Goal: Information Seeking & Learning: Learn about a topic

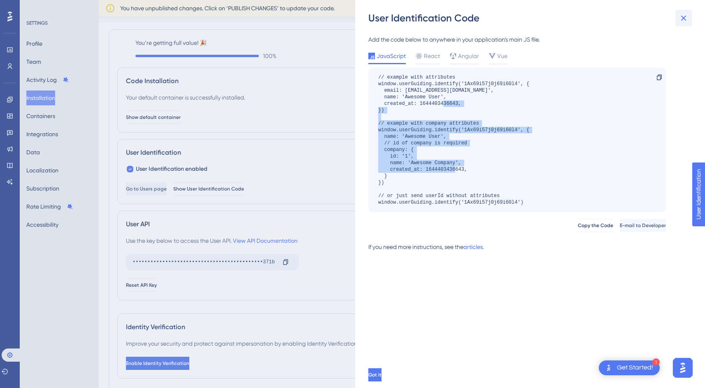
click at [683, 16] on icon at bounding box center [684, 18] width 10 height 10
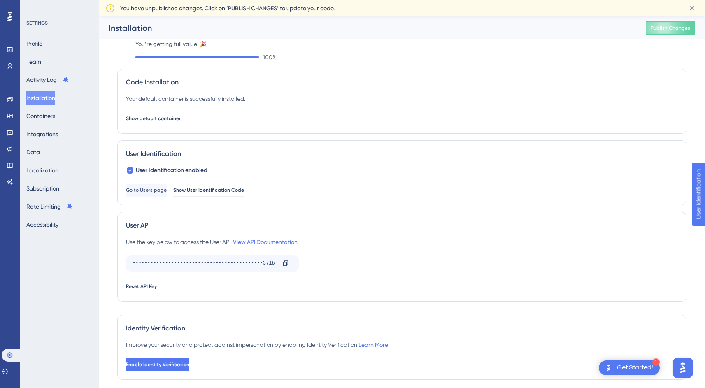
scroll to position [5, 0]
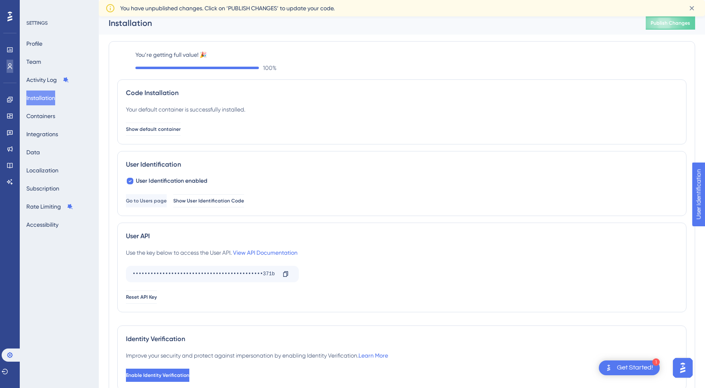
click at [10, 64] on icon at bounding box center [10, 66] width 7 height 7
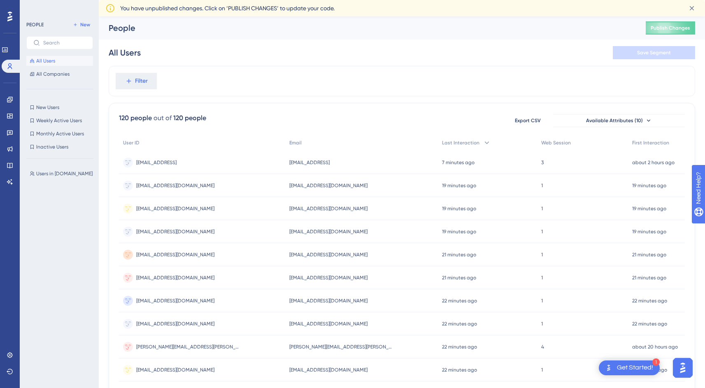
click at [167, 163] on span "[EMAIL_ADDRESS]" at bounding box center [156, 162] width 40 height 7
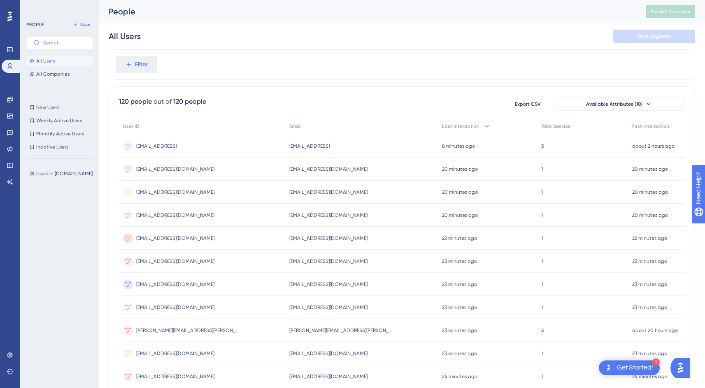
click at [159, 149] on span "[EMAIL_ADDRESS]" at bounding box center [156, 146] width 40 height 7
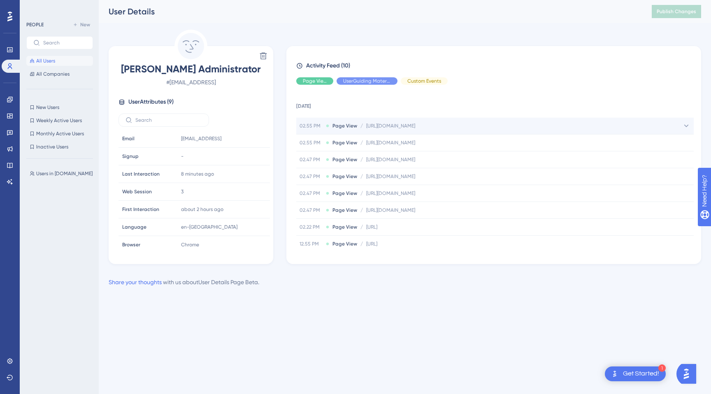
drag, startPoint x: 331, startPoint y: 129, endPoint x: 538, endPoint y: 123, distance: 207.1
click at [538, 123] on div "02.55 PM Page View / https://staging.billetto.dk/organiser/manage/sales/overvie…" at bounding box center [495, 126] width 398 height 16
click at [538, 125] on div "02.55 PM Page View / https://staging.billetto.dk/organiser/manage/sales/overvie…" at bounding box center [495, 126] width 398 height 16
drag, startPoint x: 538, startPoint y: 125, endPoint x: 319, endPoint y: 128, distance: 218.2
click at [319, 128] on div "02.55 PM Page View / https://staging.billetto.dk/organiser/manage/sales/overvie…" at bounding box center [495, 126] width 398 height 16
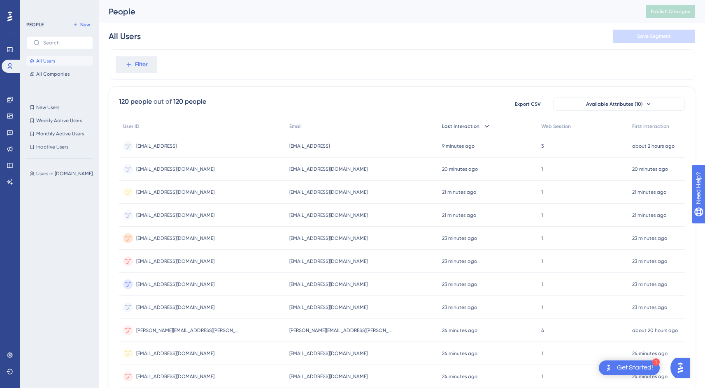
click at [483, 127] on icon at bounding box center [487, 126] width 8 height 8
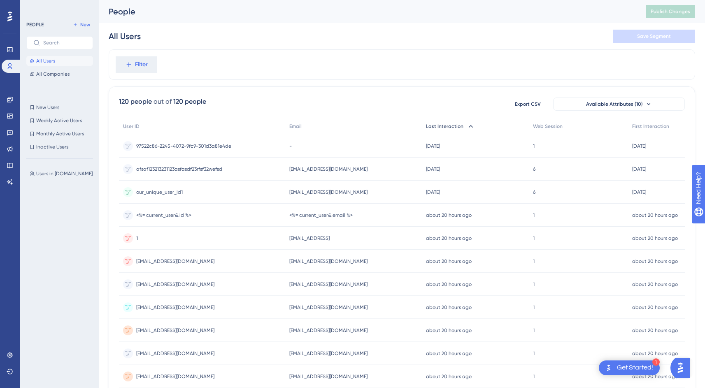
click at [467, 128] on icon at bounding box center [471, 126] width 8 height 8
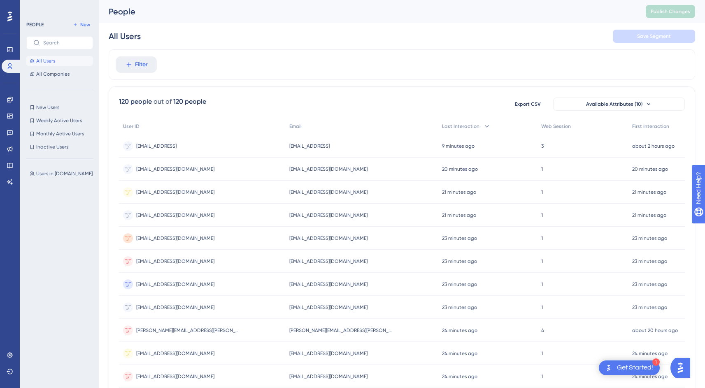
click at [163, 144] on span "[EMAIL_ADDRESS]" at bounding box center [156, 146] width 40 height 7
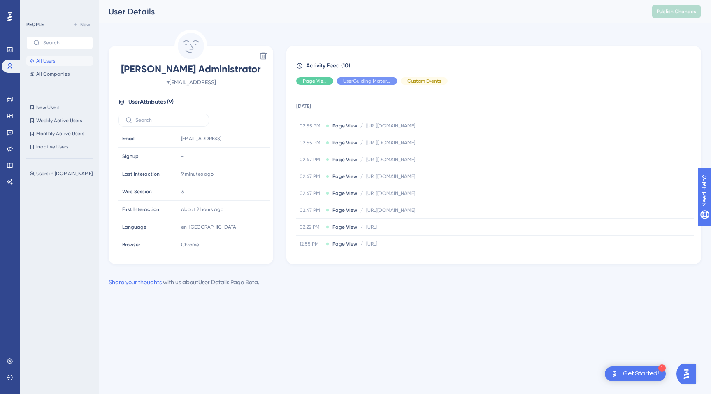
click at [167, 102] on span "User Attributes ( 9 )" at bounding box center [150, 102] width 45 height 10
click at [161, 102] on span "User Attributes ( 9 )" at bounding box center [150, 102] width 45 height 10
click at [168, 102] on span "User Attributes ( 9 )" at bounding box center [150, 102] width 45 height 10
click at [170, 102] on span "User Attributes ( 9 )" at bounding box center [150, 102] width 45 height 10
drag, startPoint x: 182, startPoint y: 141, endPoint x: 278, endPoint y: 121, distance: 98.1
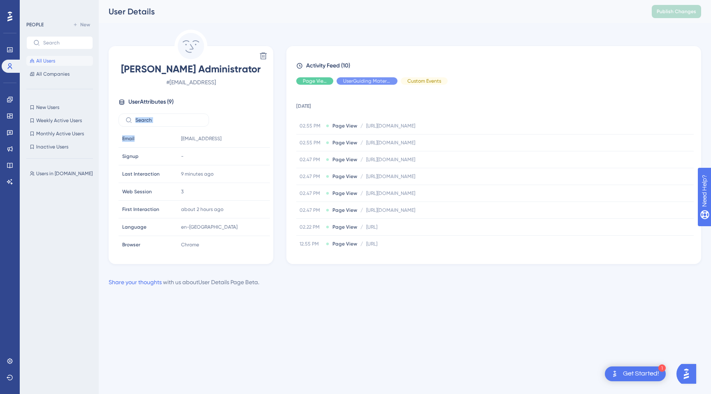
click at [278, 121] on div "Delete Jack Administrator # admin@billetto.test User Attributes ( 9 ) Email Ema…" at bounding box center [405, 147] width 593 height 235
click at [158, 104] on span "User Attributes ( 9 )" at bounding box center [150, 102] width 45 height 10
click at [154, 121] on input "text" at bounding box center [168, 120] width 67 height 6
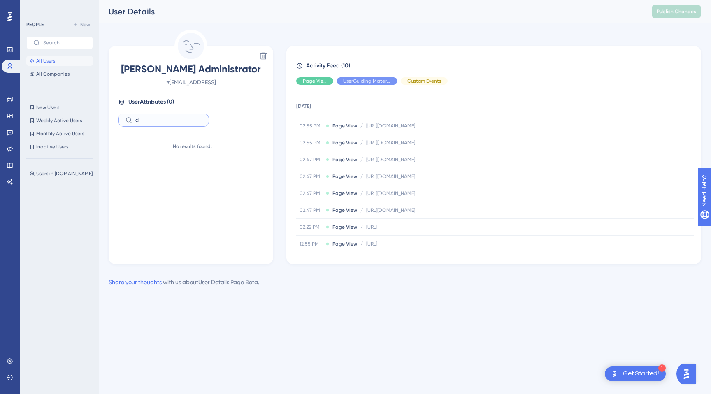
type input "c"
click at [282, 259] on div "Delete Jack Administrator # admin@billetto.test User Attributes ( 9 ) Email Ema…" at bounding box center [405, 147] width 593 height 235
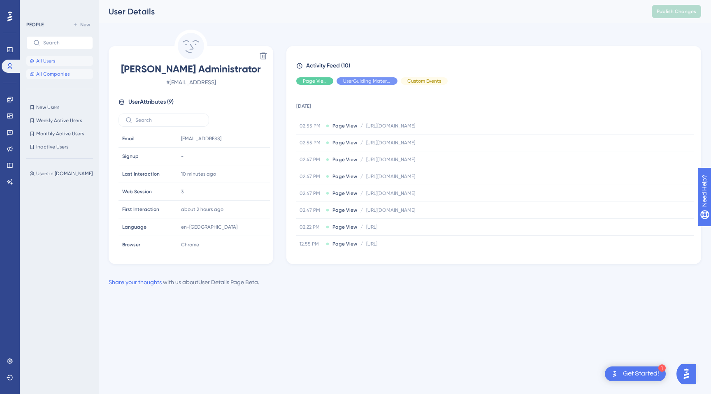
click at [51, 74] on span "All Companies" at bounding box center [52, 74] width 33 height 7
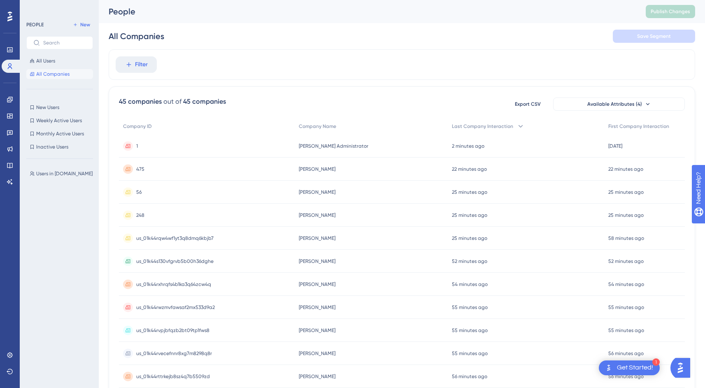
click at [136, 147] on span "1" at bounding box center [137, 146] width 2 height 7
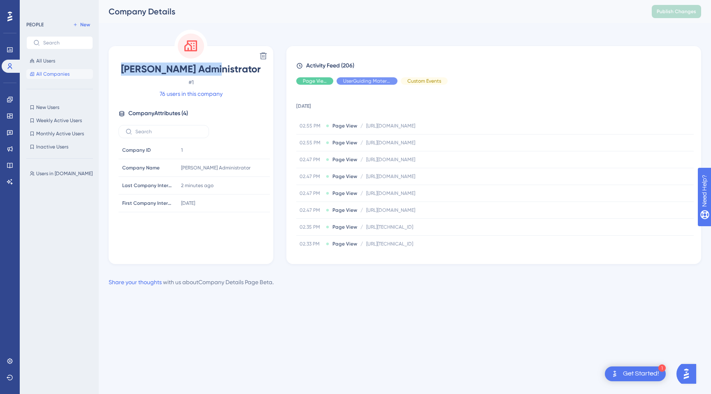
drag, startPoint x: 148, startPoint y: 70, endPoint x: 238, endPoint y: 68, distance: 90.6
click at [238, 68] on span "Jack Administrator" at bounding box center [191, 69] width 145 height 13
drag, startPoint x: 238, startPoint y: 68, endPoint x: 143, endPoint y: 68, distance: 95.5
click at [143, 68] on span "Jack Administrator" at bounding box center [191, 69] width 145 height 13
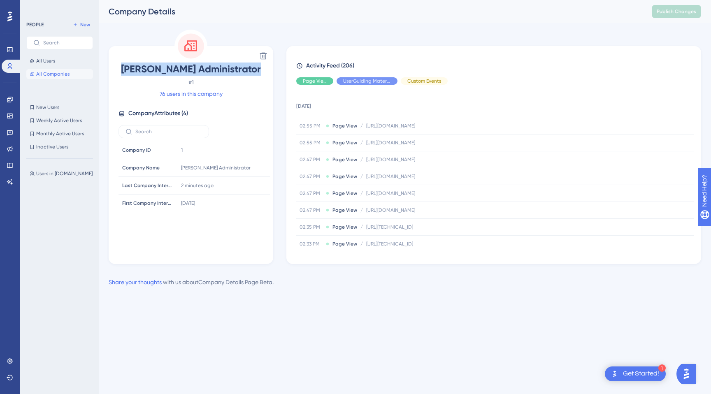
click at [143, 68] on span "Jack Administrator" at bounding box center [191, 69] width 145 height 13
drag, startPoint x: 143, startPoint y: 68, endPoint x: 249, endPoint y: 68, distance: 105.8
click at [249, 68] on span "Jack Administrator" at bounding box center [191, 69] width 145 height 13
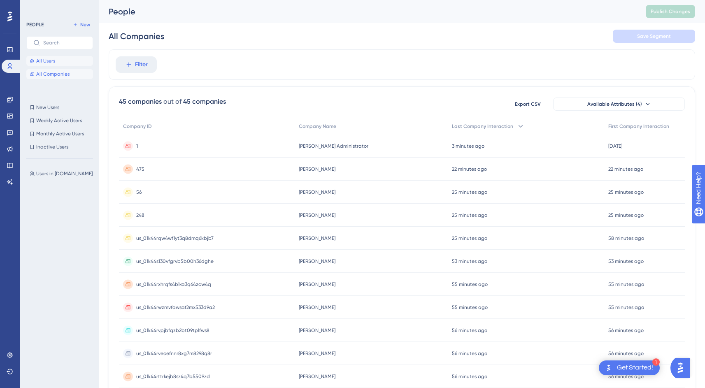
click at [41, 65] on button "All Users" at bounding box center [59, 61] width 67 height 10
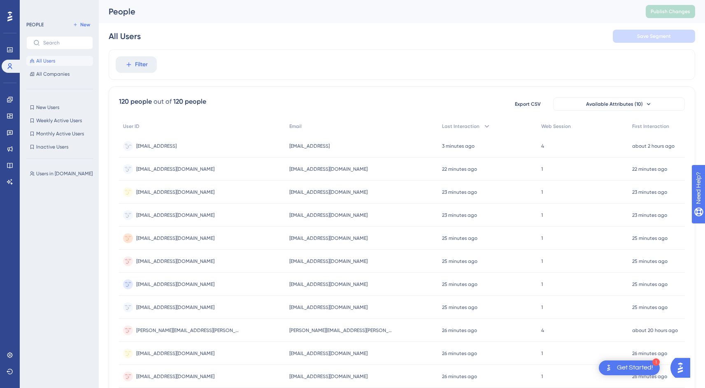
click at [148, 145] on span "admin@billetto.test" at bounding box center [156, 146] width 40 height 7
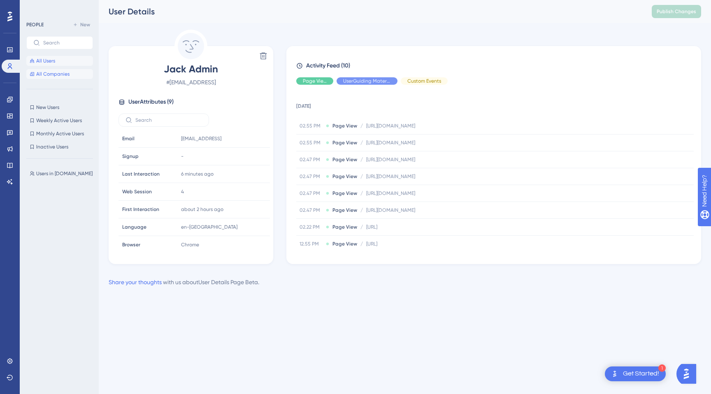
click at [57, 75] on span "All Companies" at bounding box center [52, 74] width 33 height 7
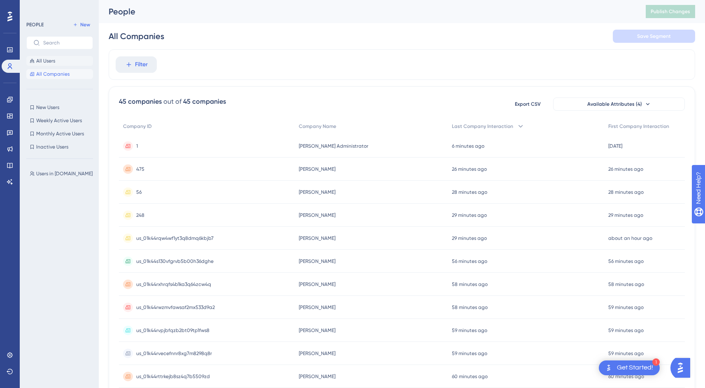
click at [47, 62] on span "All Users" at bounding box center [45, 61] width 19 height 7
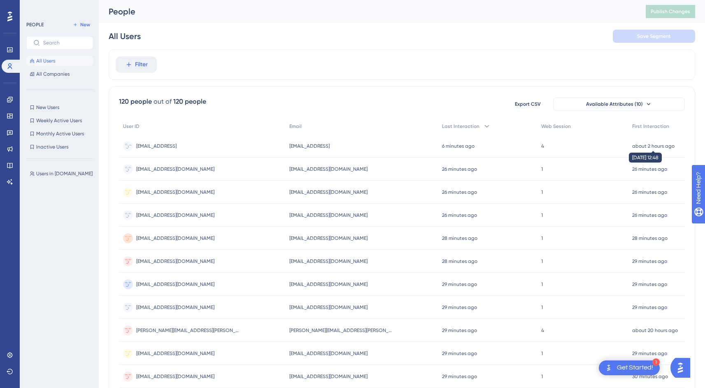
click at [644, 144] on time "about 2 hours ago" at bounding box center [653, 146] width 42 height 6
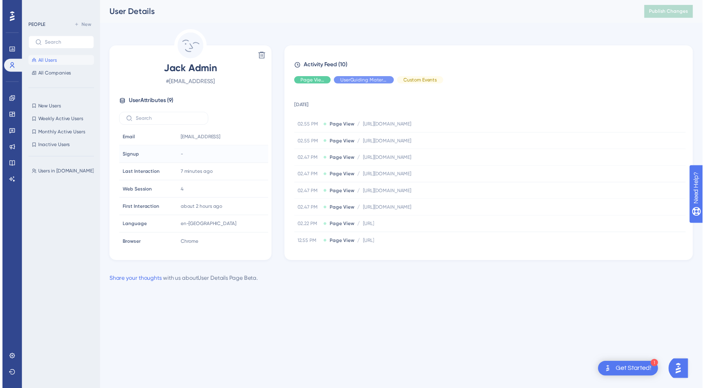
scroll to position [38, 0]
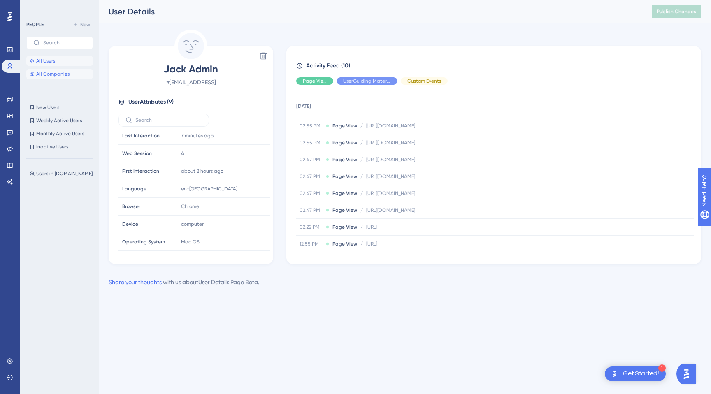
click at [63, 73] on span "All Companies" at bounding box center [52, 74] width 33 height 7
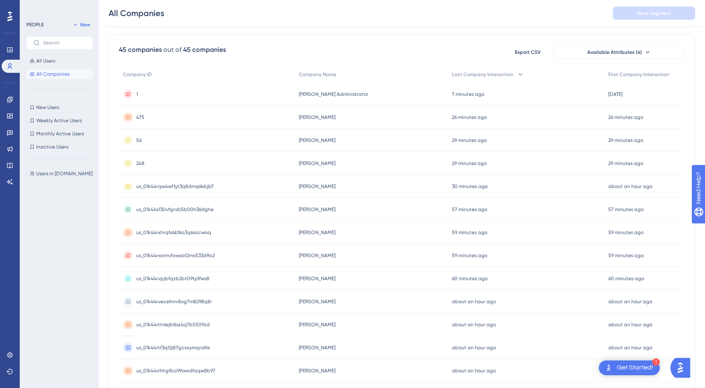
scroll to position [58, 0]
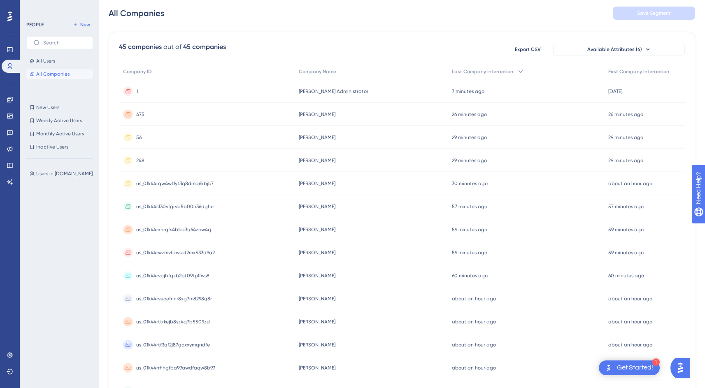
click at [133, 86] on div "1 1" at bounding box center [207, 91] width 176 height 23
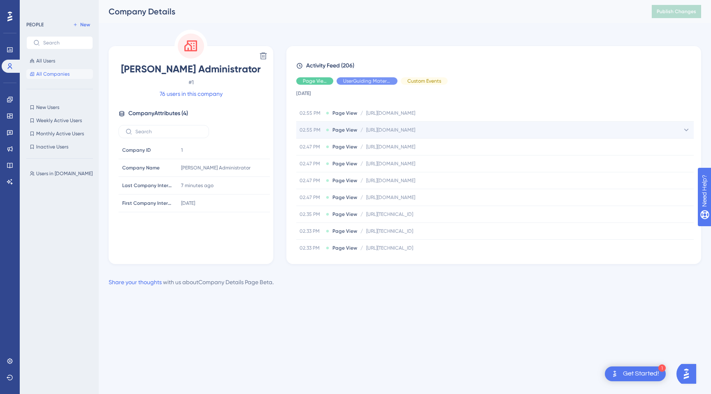
scroll to position [18, 0]
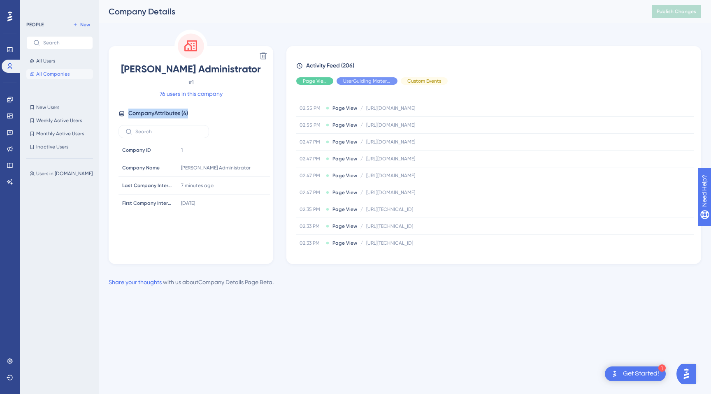
drag, startPoint x: 196, startPoint y: 111, endPoint x: 129, endPoint y: 116, distance: 66.5
click at [130, 116] on div "Company Attributes ( 4 )" at bounding box center [191, 114] width 145 height 10
click at [129, 116] on span "Company Attributes ( 4 )" at bounding box center [158, 114] width 60 height 10
drag, startPoint x: 129, startPoint y: 116, endPoint x: 200, endPoint y: 116, distance: 70.4
click at [200, 116] on div "Company Attributes ( 4 )" at bounding box center [191, 114] width 145 height 10
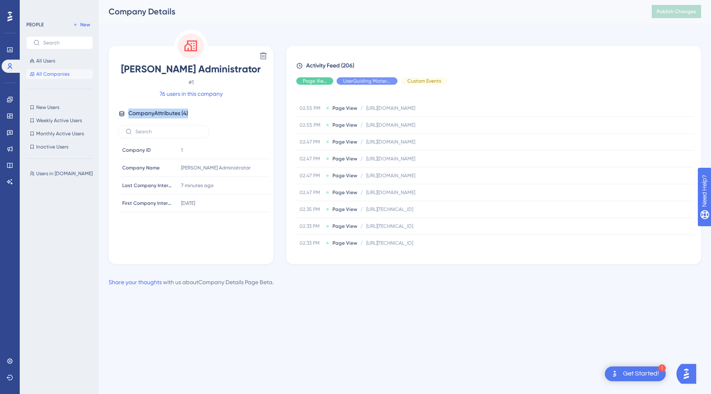
click at [200, 116] on div "Company Attributes ( 4 )" at bounding box center [191, 114] width 145 height 10
click at [198, 93] on link "76 users in this company" at bounding box center [191, 94] width 63 height 10
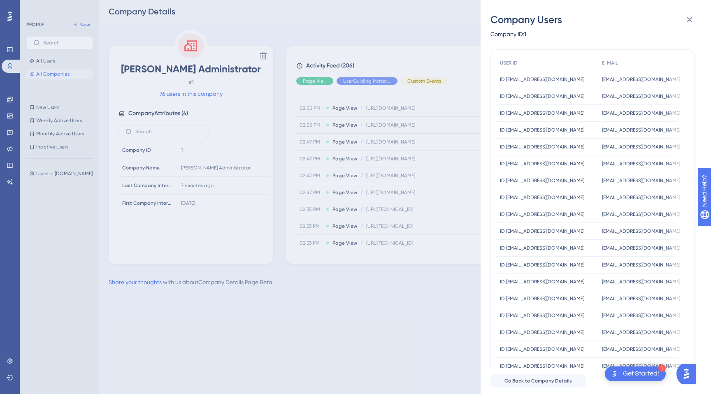
scroll to position [82, 0]
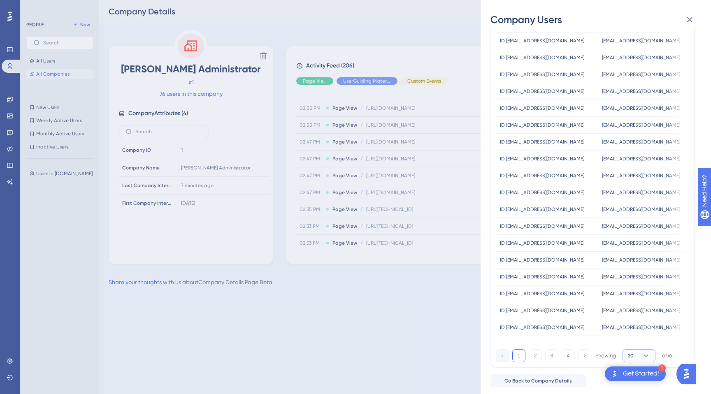
click at [638, 359] on button "20" at bounding box center [639, 356] width 33 height 13
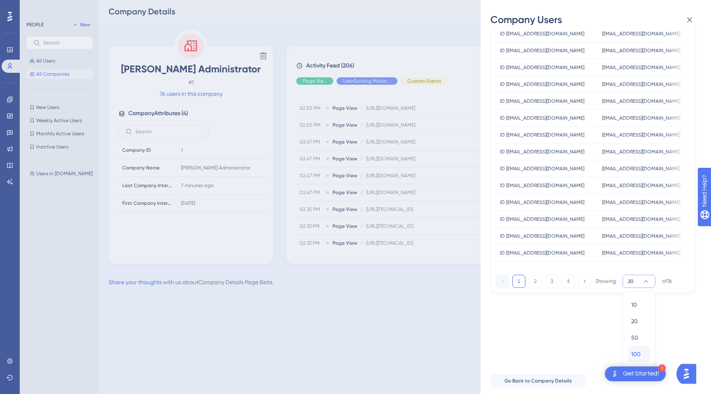
click at [638, 359] on span "100" at bounding box center [635, 355] width 9 height 10
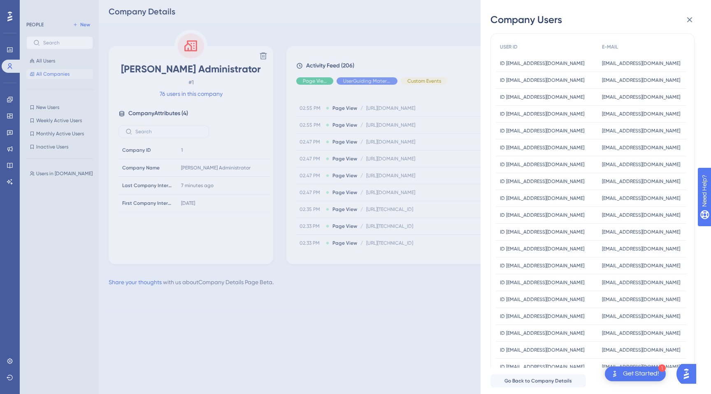
scroll to position [0, 0]
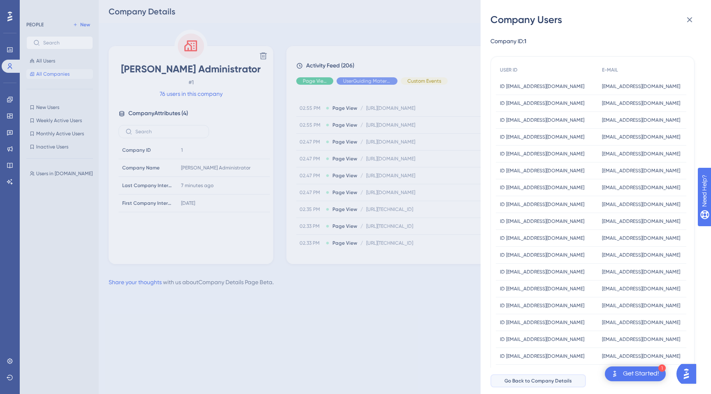
click at [559, 381] on span "Go Back to Company Details" at bounding box center [539, 381] width 68 height 7
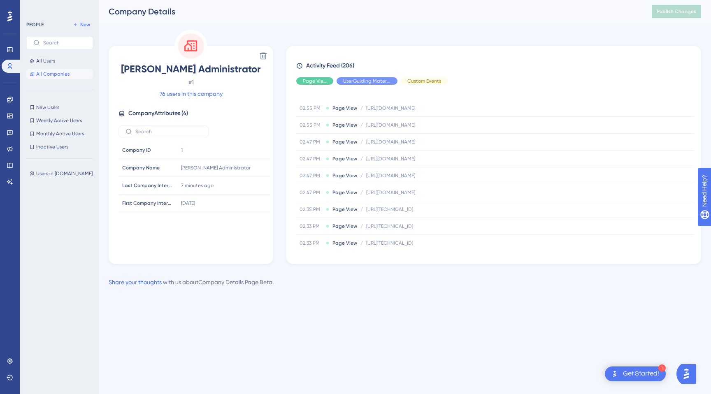
click at [211, 99] on div "Jack Administrator # 1 76 users in this company Company Attributes ( 4 ) Compan…" at bounding box center [191, 163] width 158 height 200
click at [212, 93] on link "76 users in this company" at bounding box center [191, 94] width 63 height 10
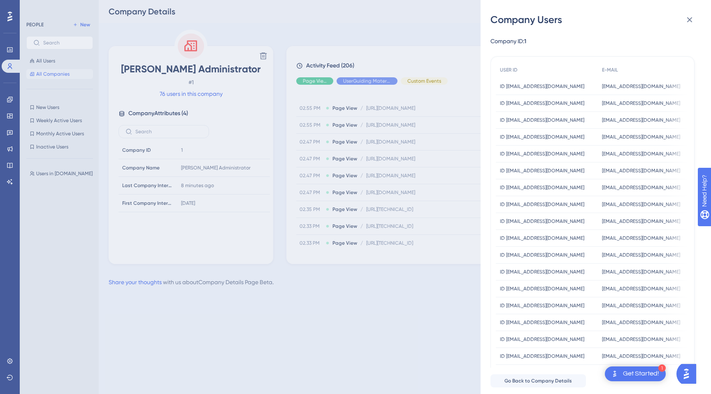
scroll to position [82, 0]
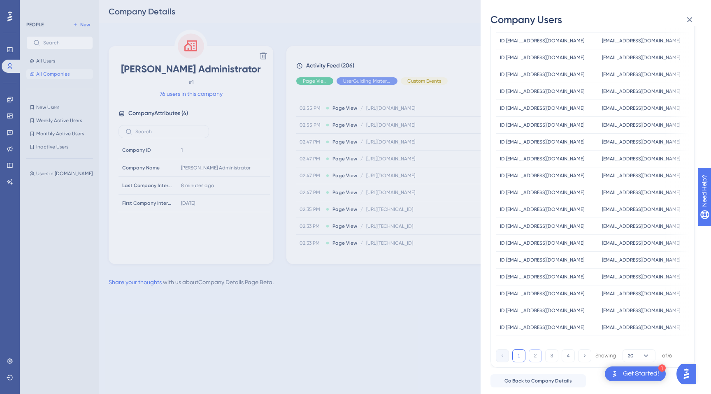
click at [539, 356] on button "2" at bounding box center [535, 356] width 13 height 13
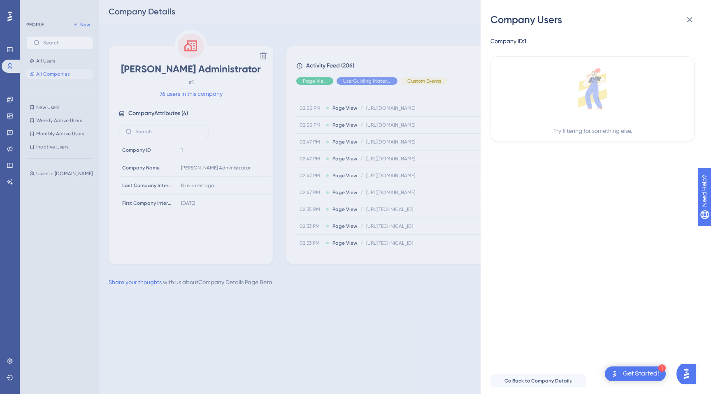
scroll to position [0, 0]
click at [686, 23] on icon at bounding box center [690, 20] width 10 height 10
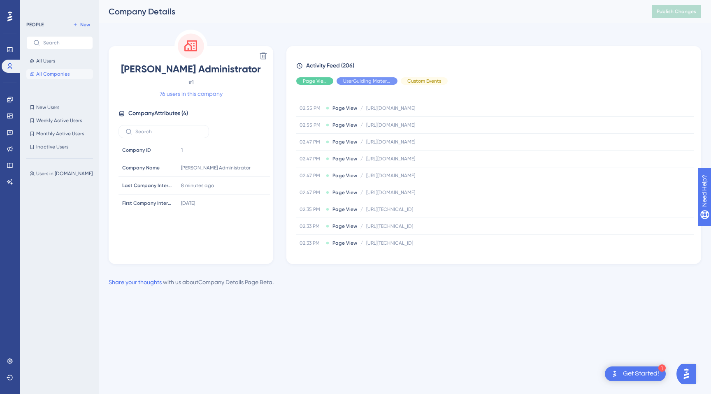
click at [219, 96] on link "76 users in this company" at bounding box center [191, 94] width 63 height 10
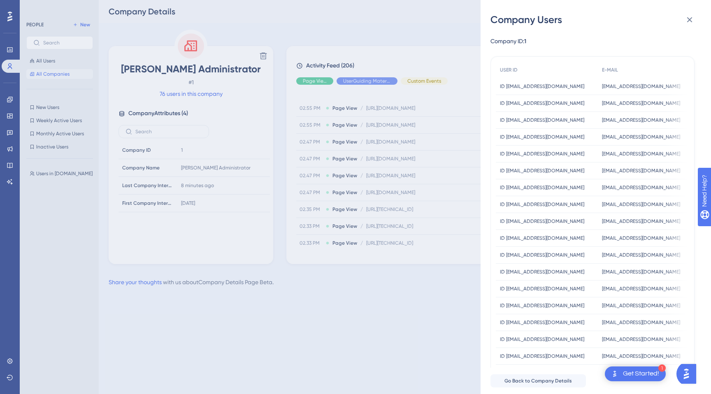
scroll to position [82, 0]
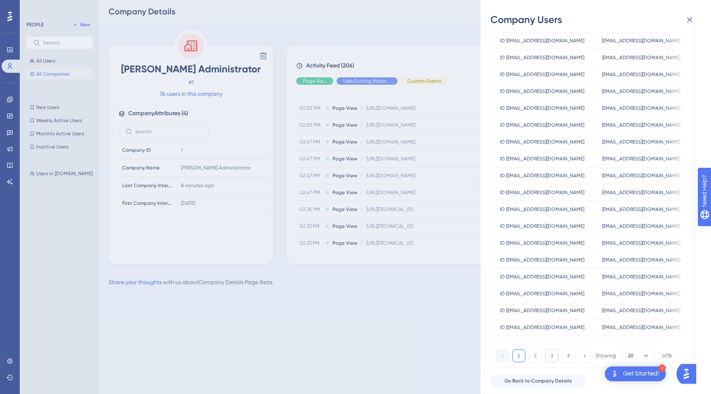
click at [548, 359] on button "3" at bounding box center [551, 356] width 13 height 13
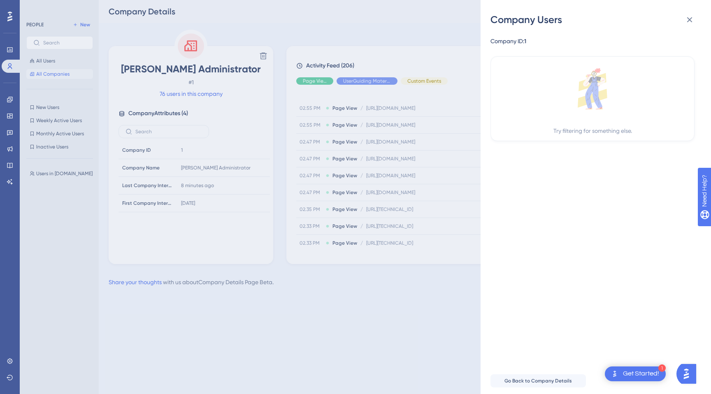
scroll to position [0, 0]
click at [688, 24] on icon at bounding box center [690, 20] width 10 height 10
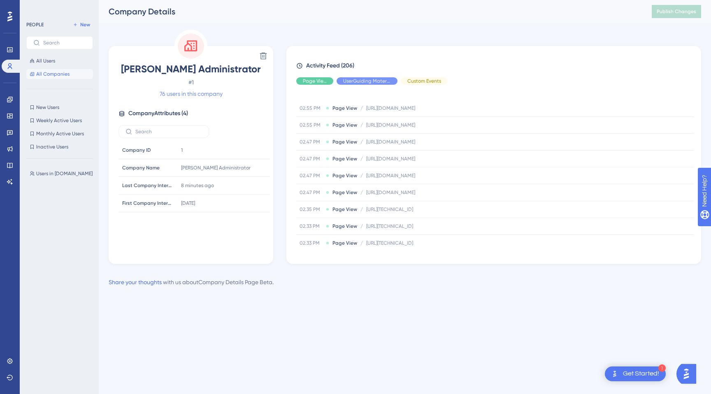
click at [214, 95] on link "76 users in this company" at bounding box center [191, 94] width 63 height 10
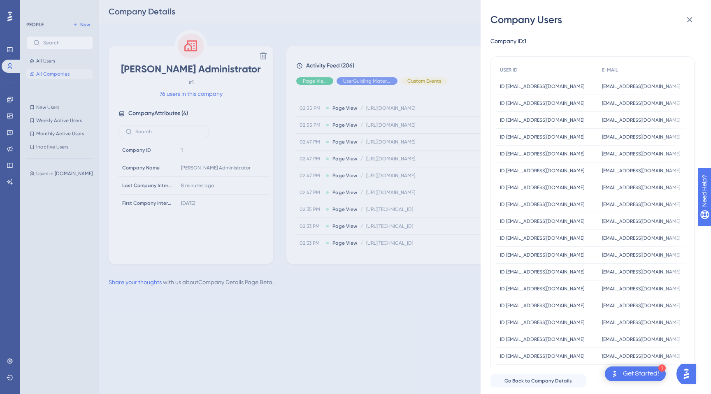
scroll to position [82, 0]
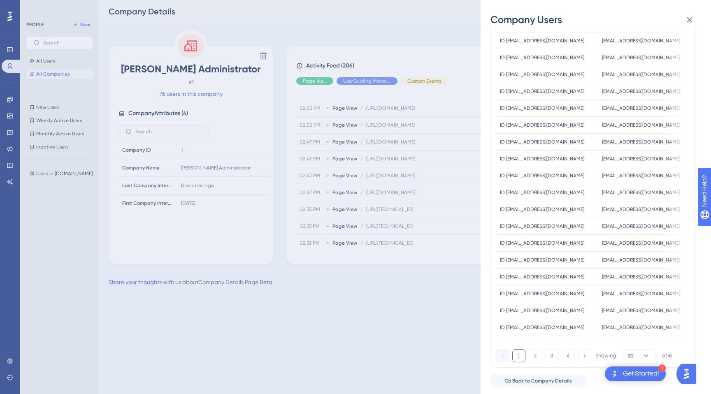
click at [347, 341] on div "Company Users Company ID: 1 USER ID E-MAIL ID person671212@example.com ID perso…" at bounding box center [355, 197] width 711 height 394
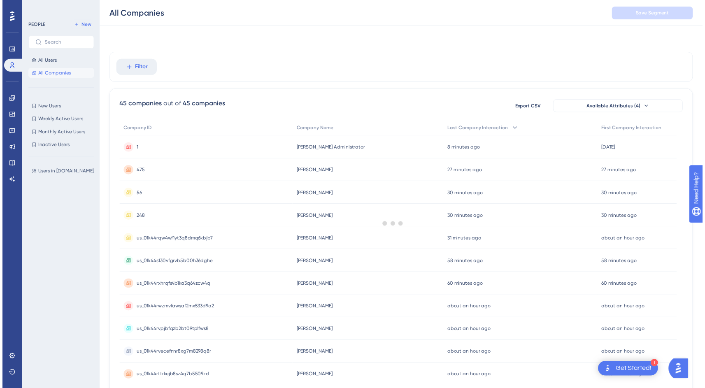
scroll to position [58, 0]
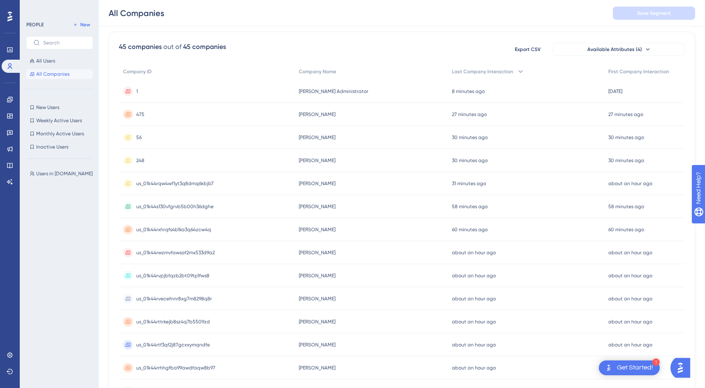
click at [138, 113] on span "475" at bounding box center [140, 114] width 8 height 7
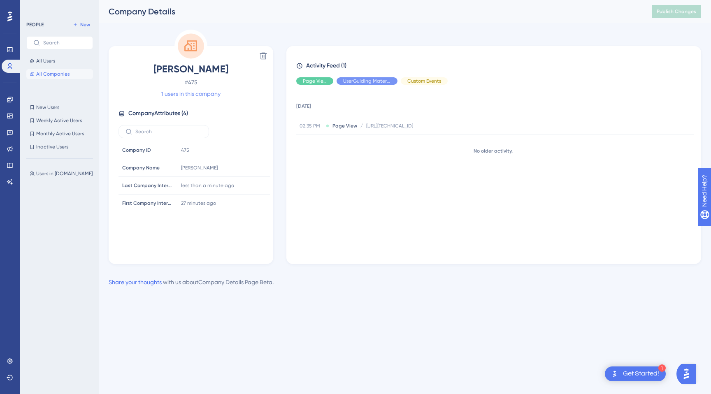
click at [196, 94] on link "1 users in this company" at bounding box center [190, 94] width 59 height 10
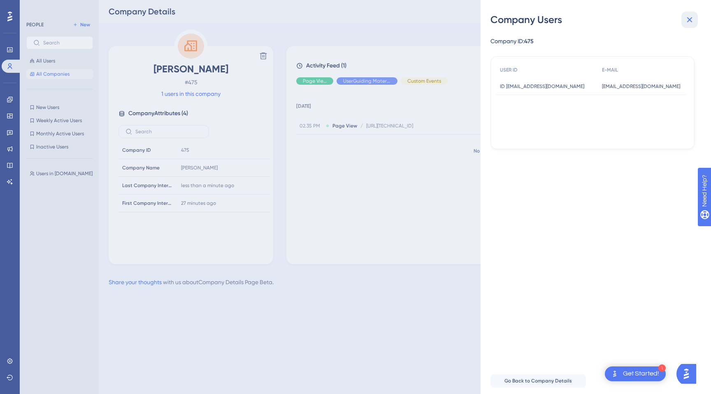
click at [689, 13] on button at bounding box center [690, 20] width 16 height 16
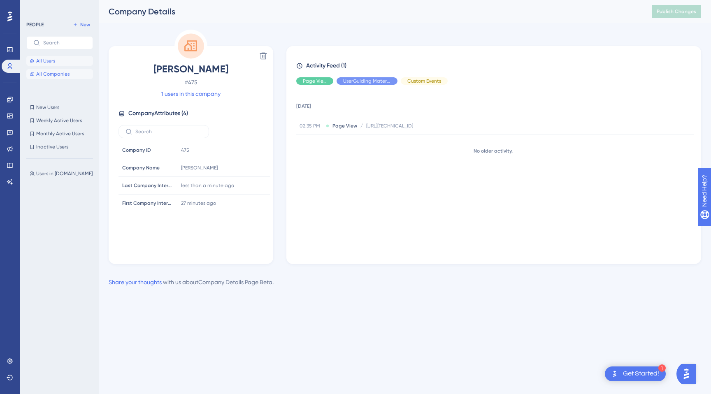
click at [56, 65] on button "All Users" at bounding box center [59, 61] width 67 height 10
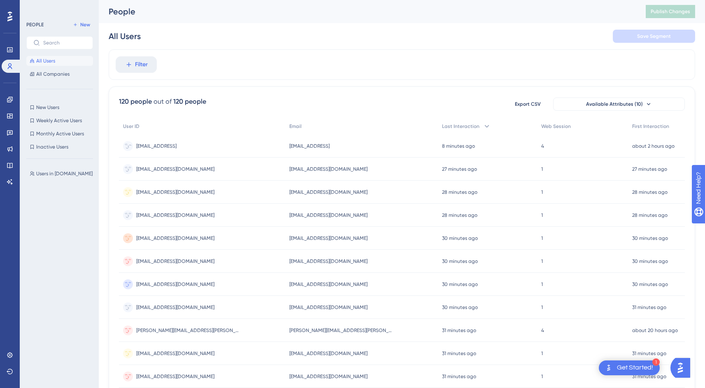
click at [164, 149] on span "admin@billetto.test" at bounding box center [156, 146] width 40 height 7
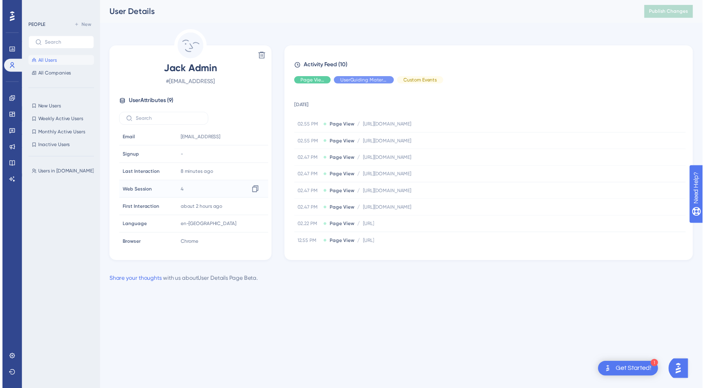
scroll to position [38, 0]
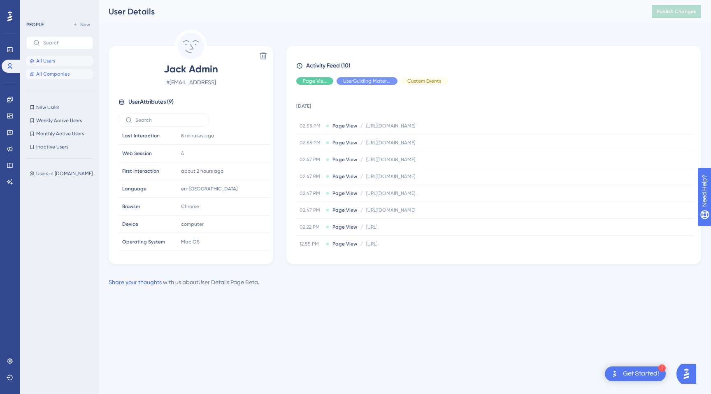
click at [71, 72] on button "All Companies" at bounding box center [59, 74] width 67 height 10
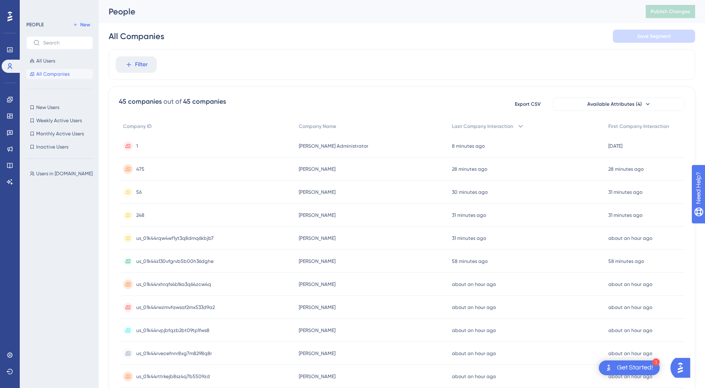
click at [135, 144] on div "1 1" at bounding box center [207, 146] width 176 height 23
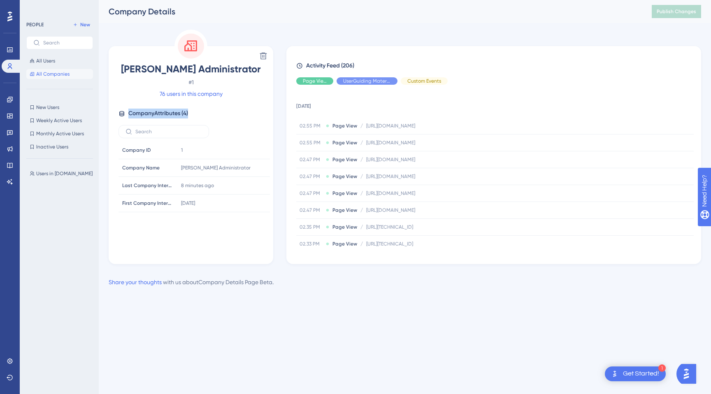
drag, startPoint x: 191, startPoint y: 113, endPoint x: 129, endPoint y: 114, distance: 61.3
click at [129, 114] on div "Company Attributes ( 4 )" at bounding box center [191, 114] width 145 height 10
click at [129, 114] on span "Company Attributes ( 4 )" at bounding box center [158, 114] width 60 height 10
drag, startPoint x: 129, startPoint y: 114, endPoint x: 209, endPoint y: 114, distance: 79.5
click at [209, 114] on div "Company Attributes ( 4 )" at bounding box center [191, 114] width 145 height 10
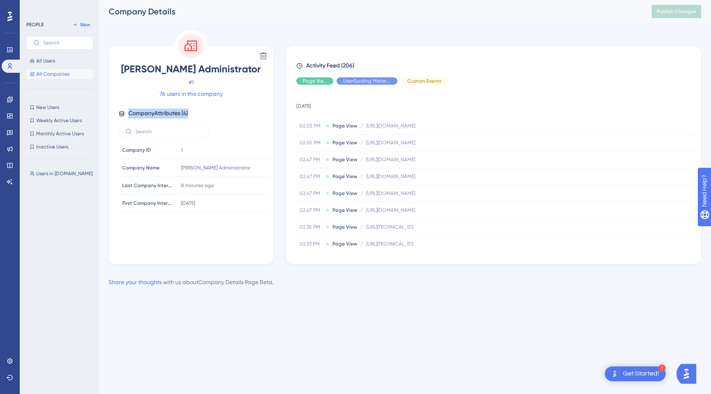
click at [209, 114] on div "Company Attributes ( 4 )" at bounding box center [191, 114] width 145 height 10
drag, startPoint x: 209, startPoint y: 114, endPoint x: 130, endPoint y: 112, distance: 78.2
click at [130, 112] on div "Company Attributes ( 4 )" at bounding box center [191, 114] width 145 height 10
click at [61, 67] on div "All Users All Companies" at bounding box center [59, 67] width 67 height 23
click at [56, 64] on button "All Users" at bounding box center [59, 61] width 67 height 10
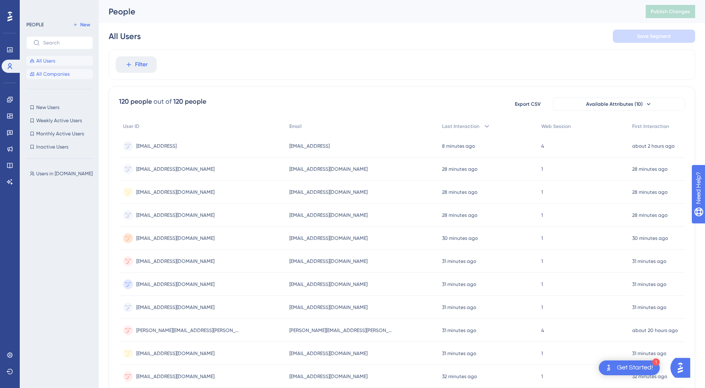
click at [59, 77] on span "All Companies" at bounding box center [52, 74] width 33 height 7
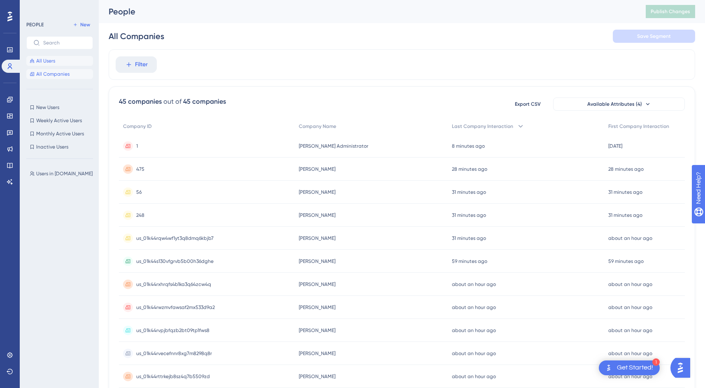
click at [53, 61] on span "All Users" at bounding box center [45, 61] width 19 height 7
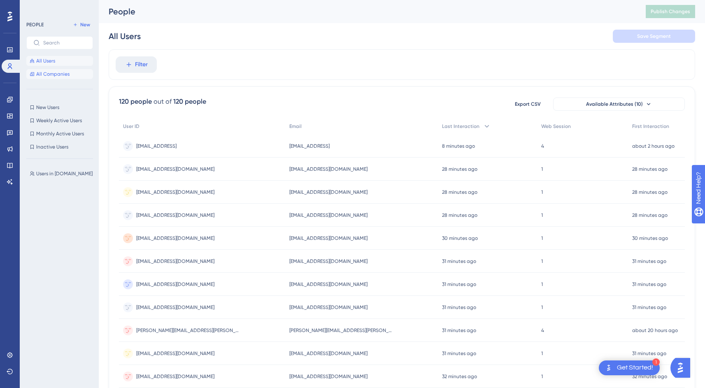
click at [60, 72] on span "All Companies" at bounding box center [52, 74] width 33 height 7
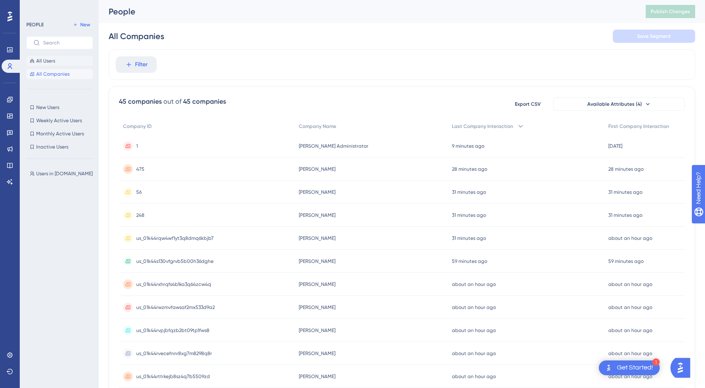
click at [54, 63] on span "All Users" at bounding box center [45, 61] width 19 height 7
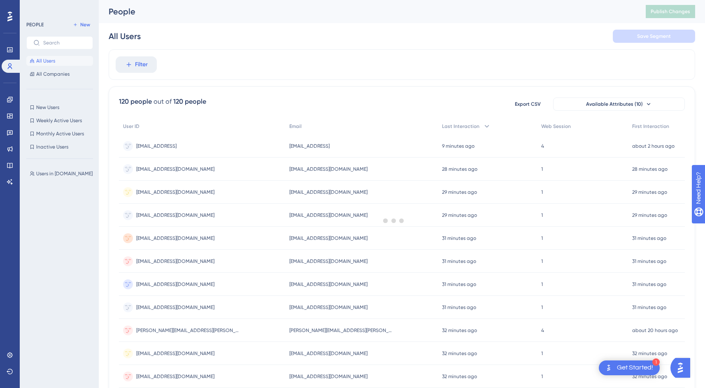
click at [161, 144] on div at bounding box center [393, 220] width 623 height 329
click at [154, 145] on span "admin@billetto.test" at bounding box center [156, 146] width 40 height 7
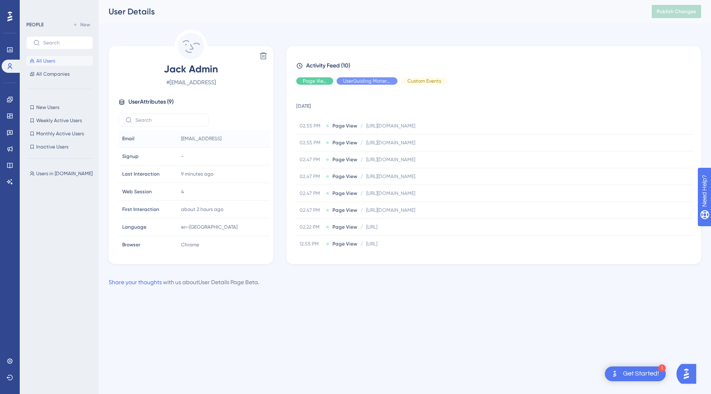
click at [151, 139] on div "Email Email" at bounding box center [147, 138] width 56 height 16
drag, startPoint x: 186, startPoint y: 70, endPoint x: 221, endPoint y: 70, distance: 35.4
click at [221, 70] on span "Jack Admin" at bounding box center [191, 69] width 145 height 13
drag, startPoint x: 221, startPoint y: 70, endPoint x: 165, endPoint y: 70, distance: 56.0
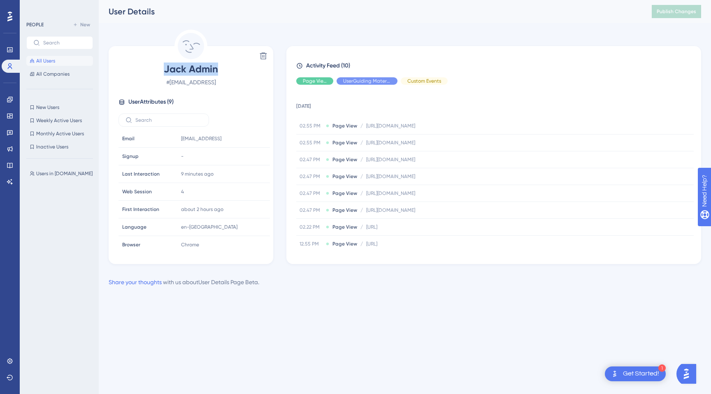
click at [165, 70] on span "Jack Admin" at bounding box center [191, 69] width 145 height 13
drag, startPoint x: 165, startPoint y: 70, endPoint x: 222, endPoint y: 70, distance: 56.8
click at [222, 70] on span "Jack Admin" at bounding box center [191, 69] width 145 height 13
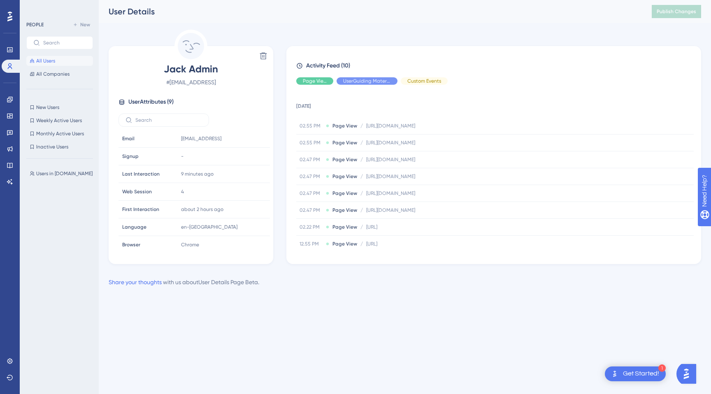
drag, startPoint x: 177, startPoint y: 84, endPoint x: 238, endPoint y: 84, distance: 61.3
click at [238, 84] on span "# admin@billetto.test" at bounding box center [191, 82] width 145 height 10
click at [64, 75] on span "All Companies" at bounding box center [52, 74] width 33 height 7
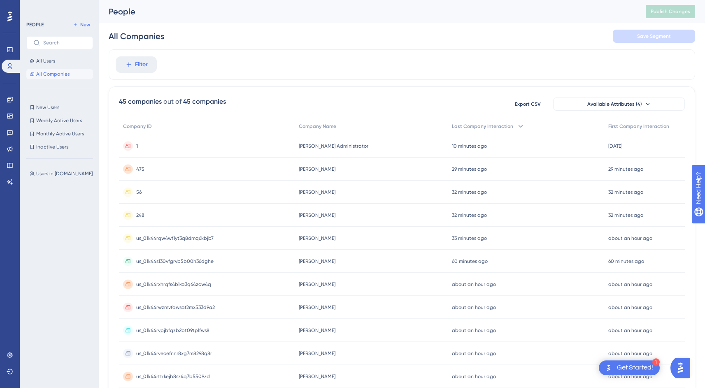
click at [135, 148] on div "1 1" at bounding box center [207, 146] width 176 height 23
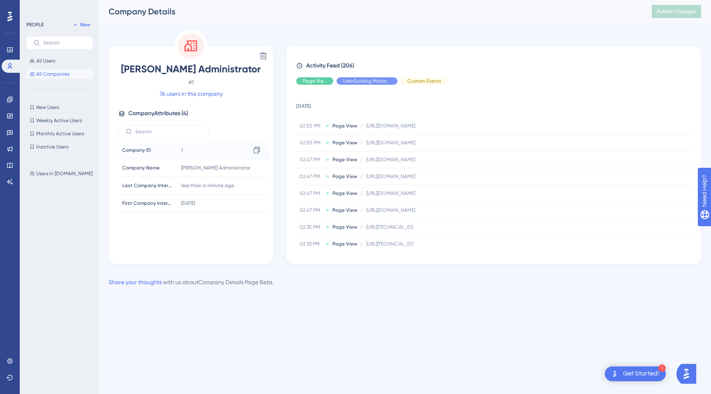
click at [184, 149] on div "1 Copy 1" at bounding box center [222, 150] width 89 height 16
click at [34, 65] on button "All Users" at bounding box center [59, 61] width 67 height 10
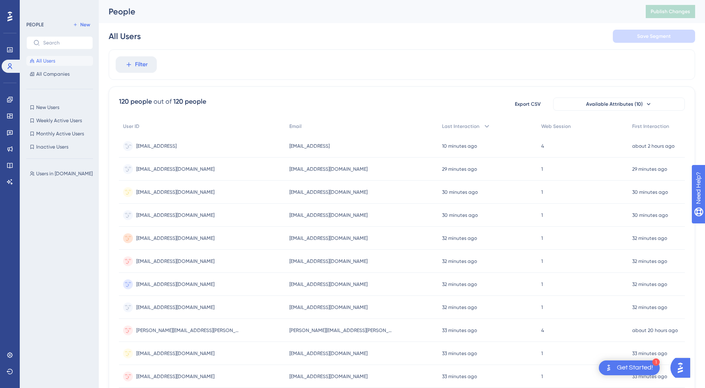
click at [168, 143] on span "admin@billetto.test" at bounding box center [156, 146] width 40 height 7
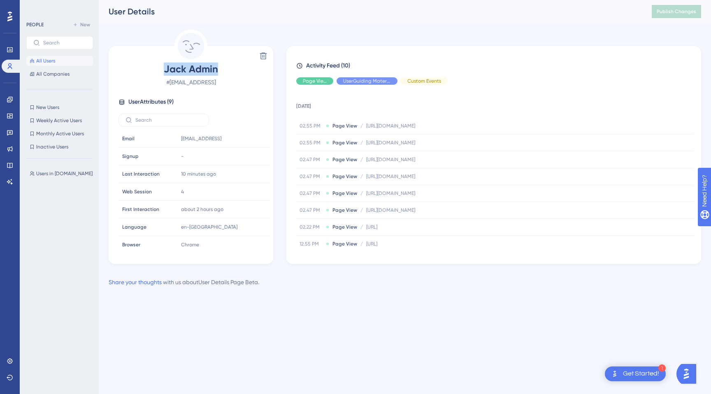
drag, startPoint x: 165, startPoint y: 69, endPoint x: 219, endPoint y: 69, distance: 53.9
click at [219, 69] on span "Jack Admin" at bounding box center [191, 69] width 145 height 13
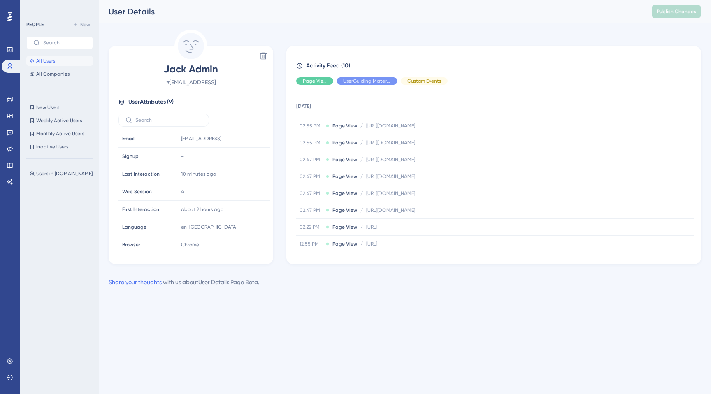
click at [259, 35] on div "Delete Jack Admin # [EMAIL_ADDRESS] User Attributes ( 9 ) Email Email [EMAIL_AD…" at bounding box center [191, 147] width 165 height 235
click at [66, 63] on button "All Users" at bounding box center [59, 61] width 67 height 10
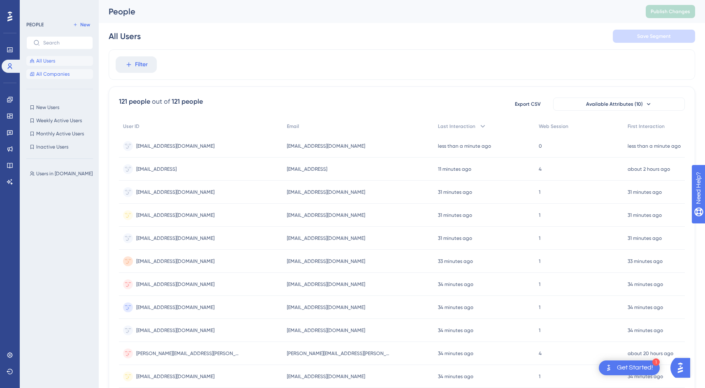
click at [52, 75] on span "All Companies" at bounding box center [52, 74] width 33 height 7
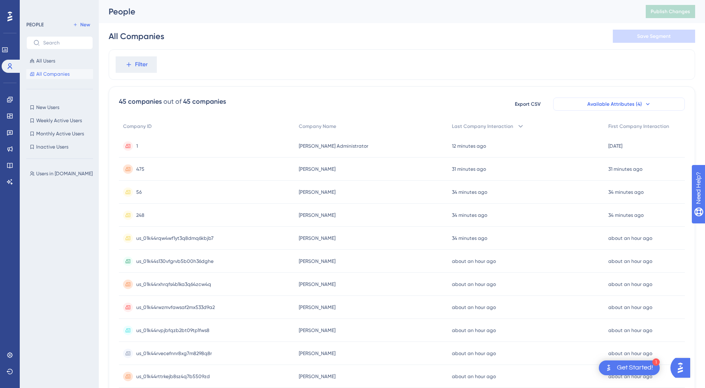
click at [645, 100] on button "Available Attributes (4)" at bounding box center [619, 104] width 132 height 13
type input "s"
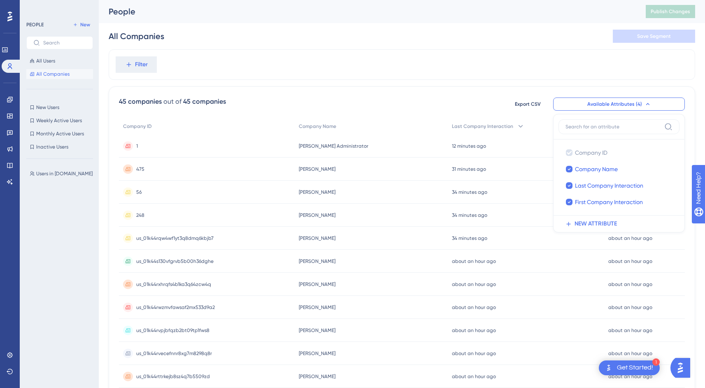
click at [565, 89] on div "45 companies out of 45 companies Export CSV Available Attributes (4) Company ID…" at bounding box center [402, 359] width 587 height 546
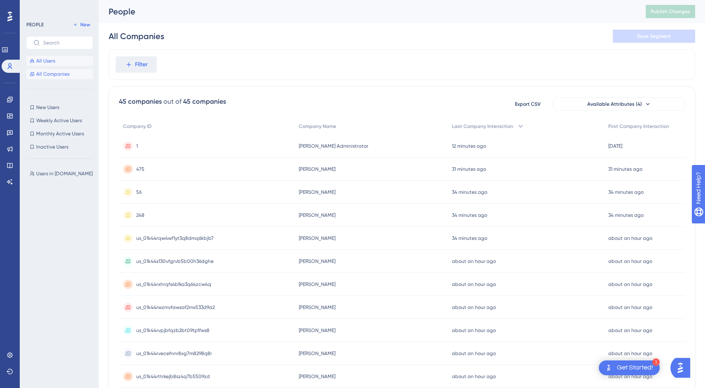
click at [47, 65] on button "All Users" at bounding box center [59, 61] width 67 height 10
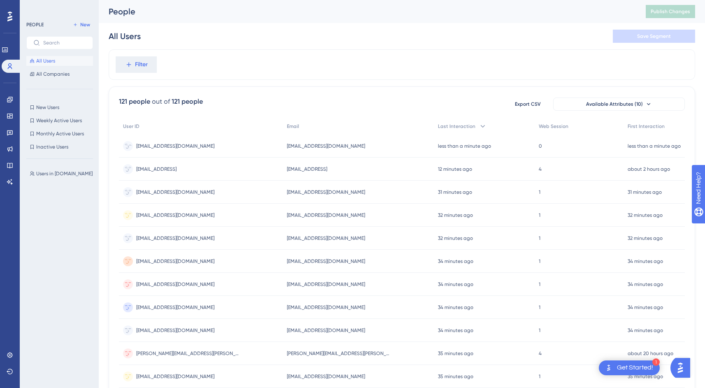
click at [161, 140] on div "anas@saeloun.com anas@saeloun.com" at bounding box center [175, 146] width 78 height 23
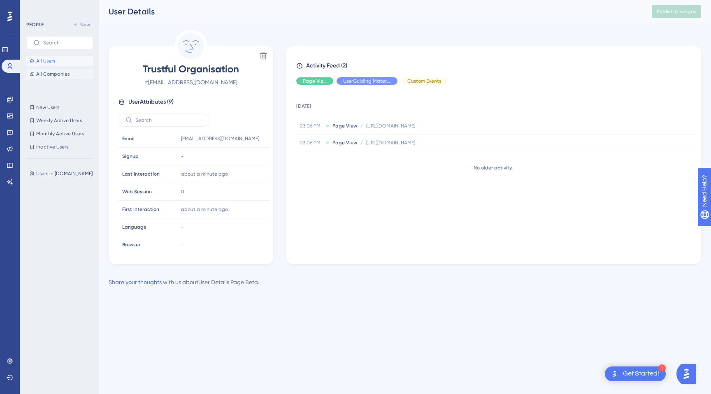
click at [75, 77] on button "All Companies" at bounding box center [59, 74] width 67 height 10
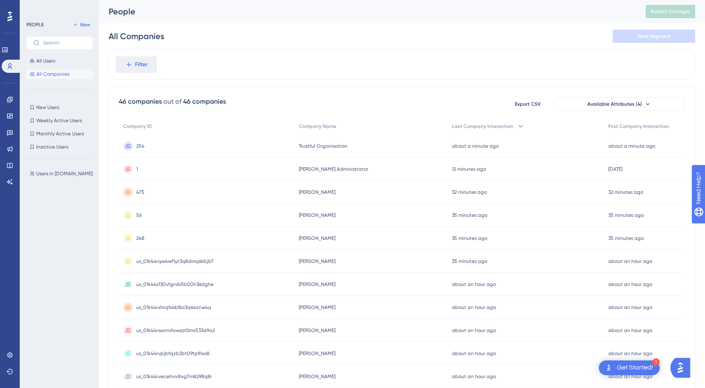
click at [134, 144] on div "254 254" at bounding box center [207, 146] width 176 height 23
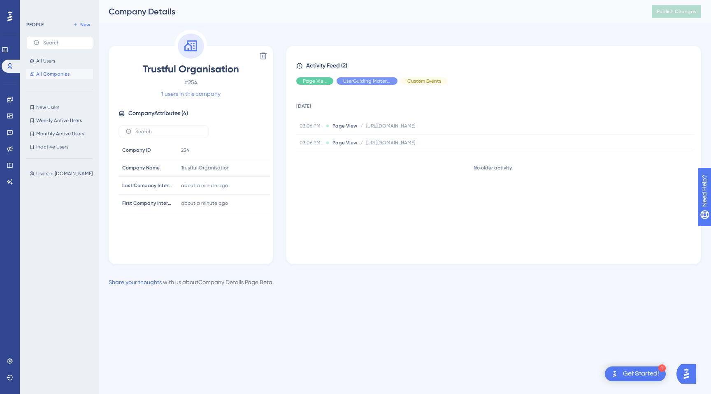
click at [213, 97] on link "1 users in this company" at bounding box center [190, 94] width 59 height 10
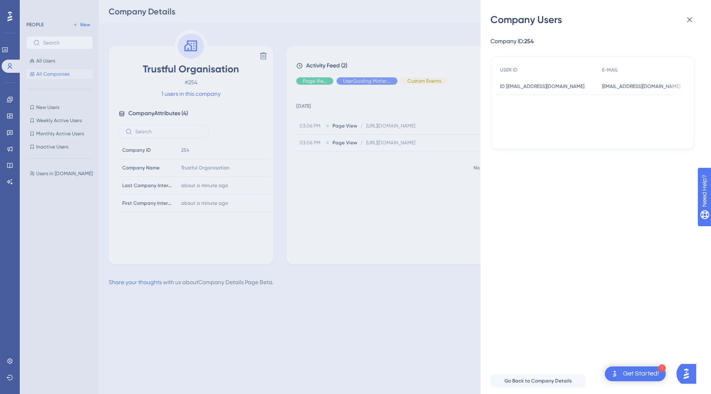
click at [615, 89] on div "anas@saeloun.com anas@saeloun.com" at bounding box center [641, 86] width 78 height 17
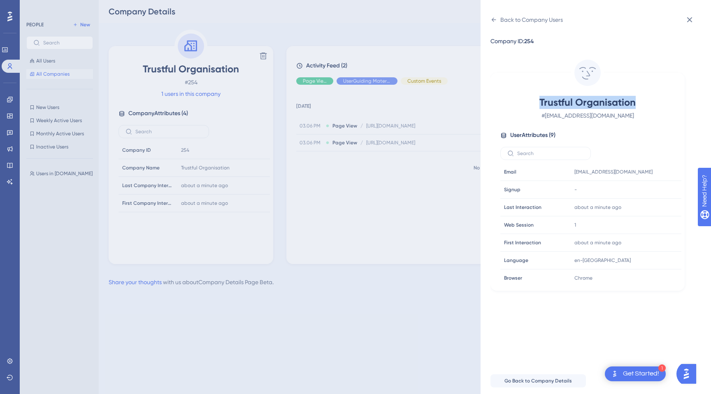
drag, startPoint x: 541, startPoint y: 101, endPoint x: 675, endPoint y: 100, distance: 133.4
click at [675, 100] on div "Trustful Organisation # anas@saeloun.com" at bounding box center [588, 108] width 175 height 25
click at [666, 102] on div "Trustful Organisation # anas@saeloun.com" at bounding box center [588, 108] width 175 height 25
drag, startPoint x: 666, startPoint y: 102, endPoint x: 539, endPoint y: 101, distance: 127.6
click at [539, 101] on div "Trustful Organisation # anas@saeloun.com" at bounding box center [588, 108] width 175 height 25
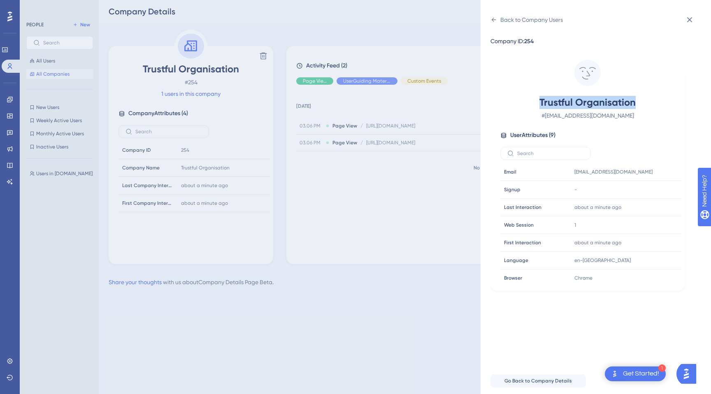
click at [539, 101] on span "Trustful Organisation" at bounding box center [587, 102] width 145 height 13
drag, startPoint x: 539, startPoint y: 101, endPoint x: 650, endPoint y: 101, distance: 110.7
click at [650, 101] on span "Trustful Organisation" at bounding box center [587, 102] width 145 height 13
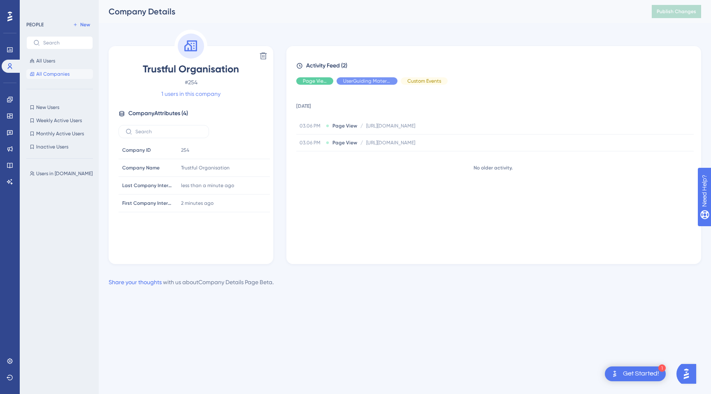
click at [177, 96] on link "1 users in this company" at bounding box center [190, 94] width 59 height 10
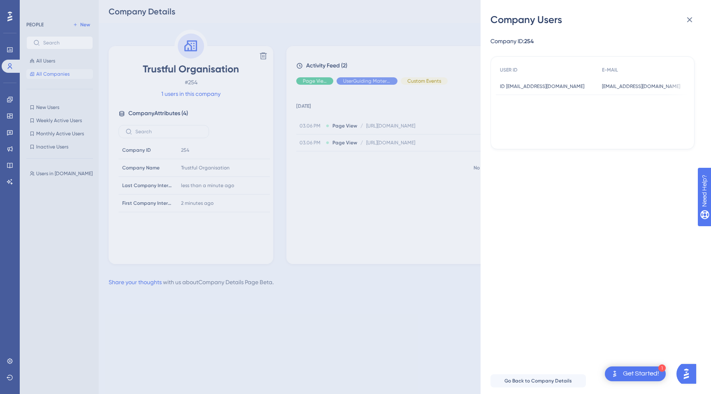
click at [625, 83] on span "[EMAIL_ADDRESS][DOMAIN_NAME]" at bounding box center [641, 86] width 78 height 7
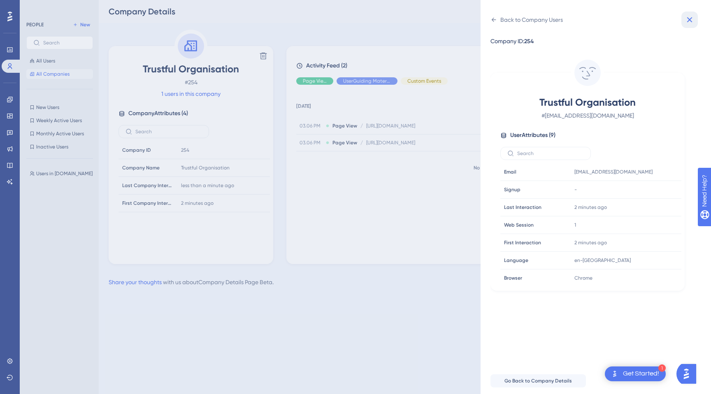
click at [691, 17] on icon at bounding box center [690, 20] width 10 height 10
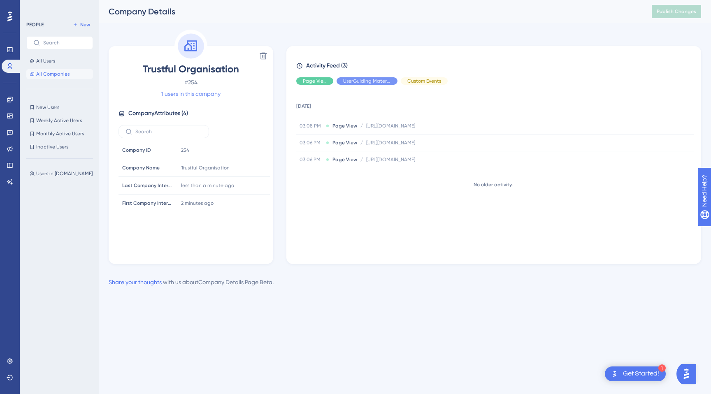
click at [182, 93] on link "1 users in this company" at bounding box center [190, 94] width 59 height 10
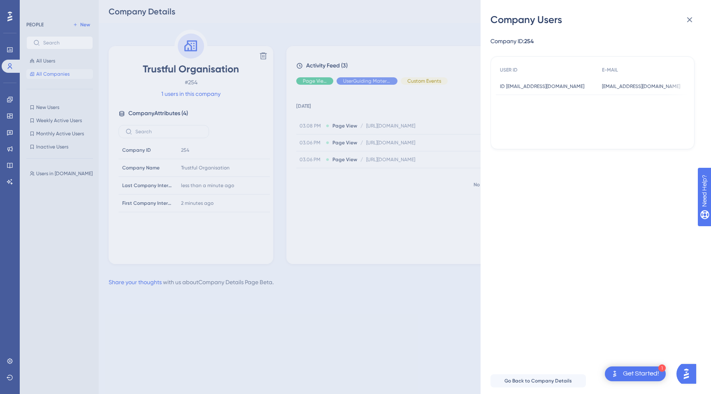
click at [541, 89] on span "ID [EMAIL_ADDRESS][DOMAIN_NAME]" at bounding box center [542, 86] width 84 height 7
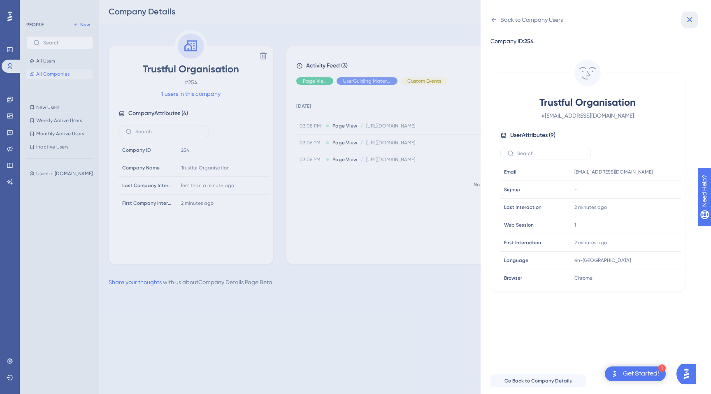
click at [689, 23] on icon at bounding box center [690, 20] width 10 height 10
